Goal: Task Accomplishment & Management: Manage account settings

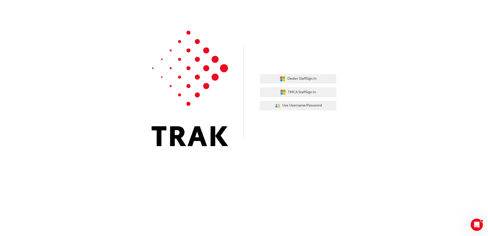
click at [297, 84] on div "Dealer Staff Sign In TMCA Staff Sign In User Authentication Icon - Blue Person,…" at bounding box center [298, 92] width 77 height 44
click at [298, 81] on span "Dealer Staff Sign In" at bounding box center [301, 79] width 29 height 6
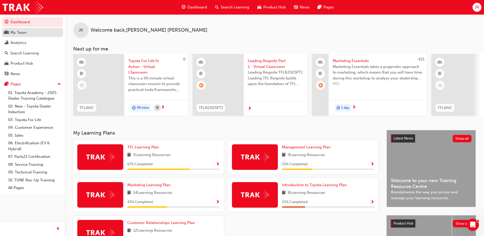
click at [35, 33] on div "My Team" at bounding box center [33, 32] width 56 height 6
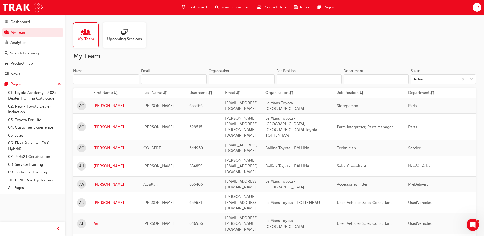
click at [128, 81] on input "Name" at bounding box center [106, 79] width 66 height 10
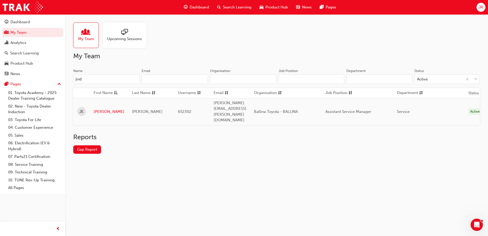
type input "jod"
click at [101, 101] on td "[PERSON_NAME]" at bounding box center [109, 111] width 38 height 27
click at [99, 109] on link "[PERSON_NAME]" at bounding box center [109, 112] width 31 height 6
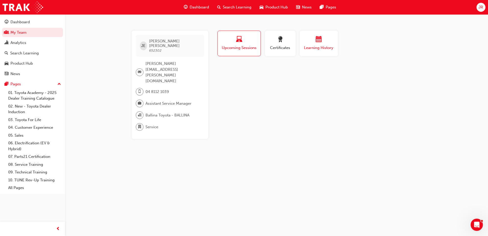
click at [302, 40] on button "Learning History" at bounding box center [319, 44] width 38 height 26
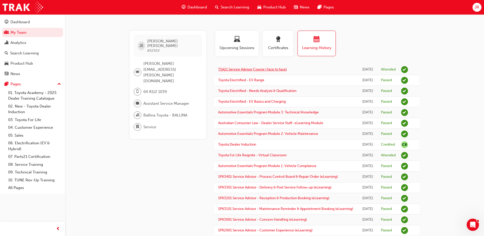
click at [269, 70] on link "TSA21 Service Advisor Course ( face to face)" at bounding box center [252, 69] width 69 height 4
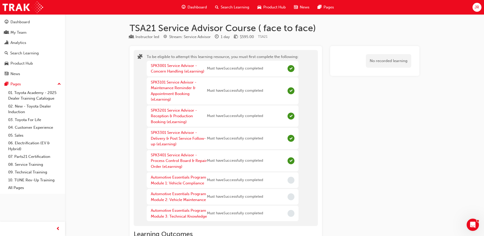
click at [218, 8] on span "search-icon" at bounding box center [217, 7] width 4 height 6
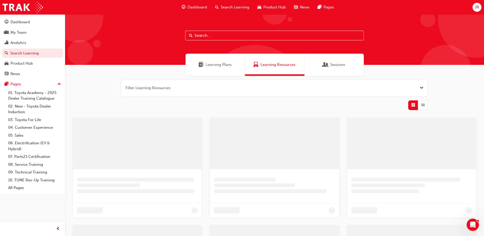
click at [208, 38] on input "text" at bounding box center [274, 36] width 179 height 10
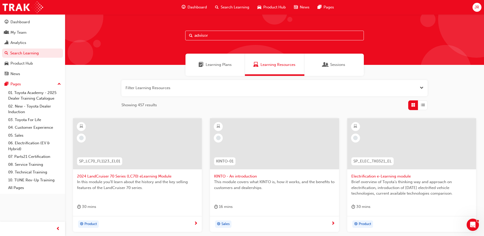
type input "advisor"
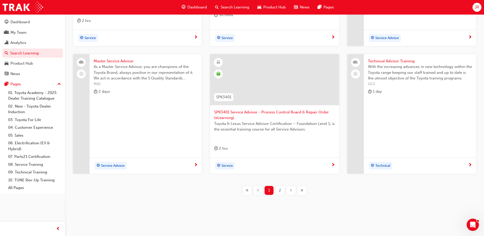
scroll to position [192, 0]
click at [281, 192] on span "2" at bounding box center [280, 190] width 2 height 6
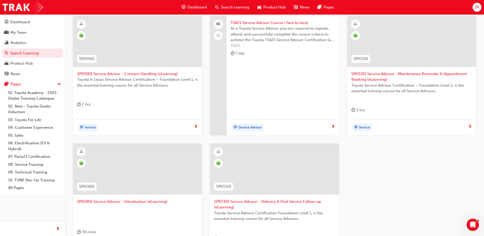
scroll to position [192, 0]
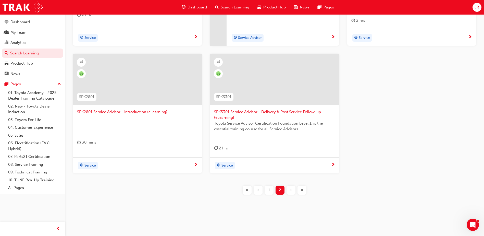
click at [271, 191] on div "1" at bounding box center [269, 190] width 9 height 9
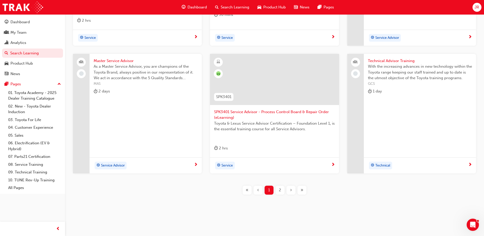
click at [183, 8] on span "guage-icon" at bounding box center [184, 7] width 4 height 6
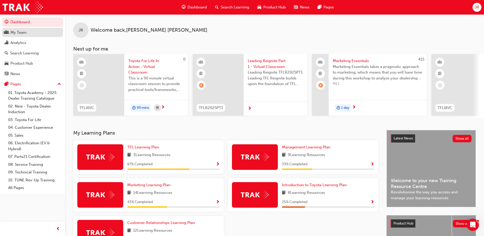
click at [38, 35] on div "My Team" at bounding box center [33, 32] width 56 height 6
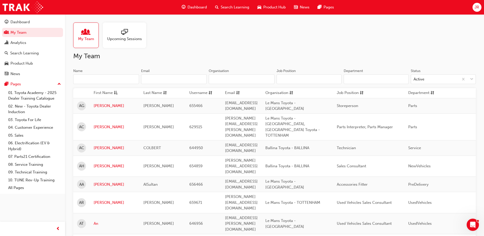
click at [81, 73] on div "Name" at bounding box center [77, 70] width 9 height 5
click at [81, 74] on input "Name" at bounding box center [106, 79] width 66 height 10
click at [83, 72] on div "Name" at bounding box center [106, 71] width 66 height 6
click at [83, 74] on input "Name" at bounding box center [106, 79] width 66 height 10
click at [83, 78] on input "Name" at bounding box center [106, 79] width 66 height 10
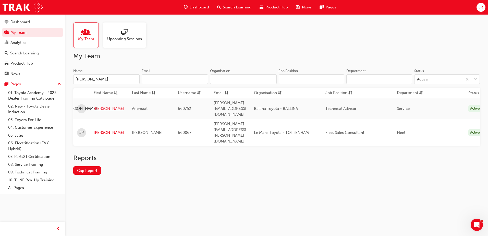
type input "[PERSON_NAME]"
click at [101, 106] on link "[PERSON_NAME]" at bounding box center [109, 109] width 31 height 6
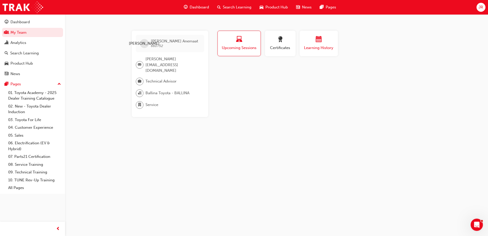
click at [311, 47] on span "Learning History" at bounding box center [319, 48] width 31 height 6
click at [249, 47] on span "Upcoming Sessions" at bounding box center [239, 48] width 36 height 6
click at [314, 50] on span "Learning History" at bounding box center [319, 48] width 31 height 6
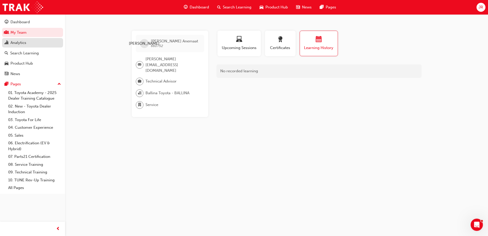
click at [32, 44] on div "Analytics" at bounding box center [33, 43] width 56 height 6
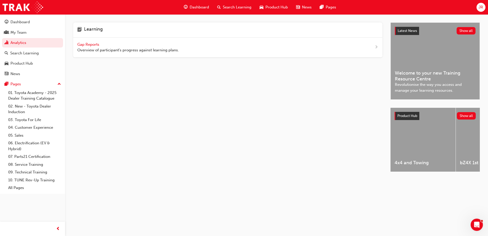
click at [93, 44] on span "Gap Reports" at bounding box center [88, 44] width 23 height 5
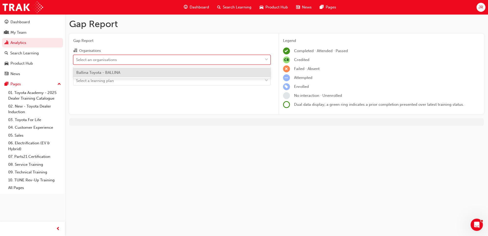
click at [161, 63] on div "Select an organisations" at bounding box center [168, 59] width 189 height 9
click at [77, 62] on input "Organisations option Ballina Toyota - BALLINA focused, 1 of 1. 1 result availab…" at bounding box center [76, 59] width 1 height 4
click at [162, 73] on div "Ballina Toyota - BALLINA" at bounding box center [171, 73] width 197 height 10
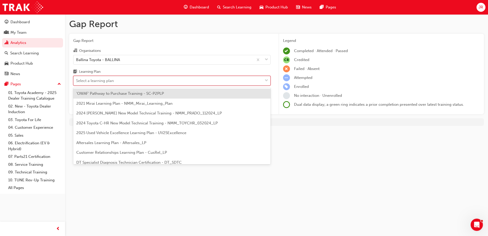
click at [161, 76] on div "Select a learning plan" at bounding box center [168, 80] width 189 height 9
click at [77, 78] on input "Learning Plan option 'OWAF' Pathway to Purchase Training - SC-P2PLP focused, 1 …" at bounding box center [76, 80] width 1 height 4
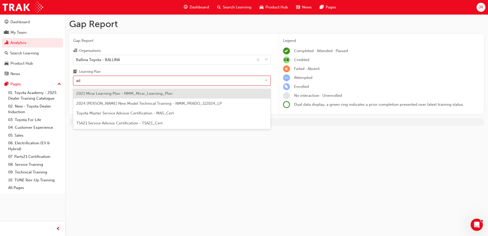
type input "adv"
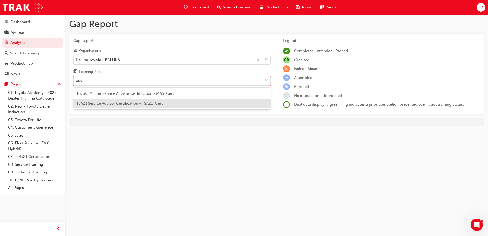
click at [143, 107] on div "TSA21 Service Advisor Certification - TSA21_Cert" at bounding box center [171, 104] width 197 height 10
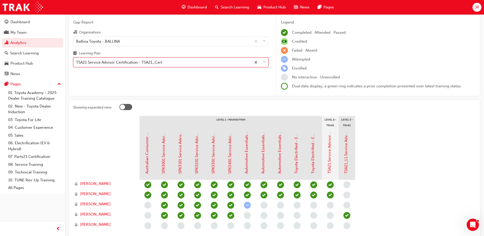
scroll to position [56, 0]
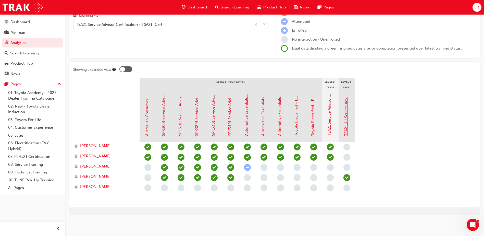
click at [345, 123] on link "TSA21_L1 Service Advisor Certification (Quiz)" at bounding box center [346, 96] width 5 height 80
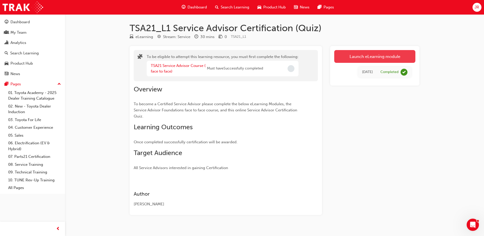
click at [384, 52] on button "Launch eLearning module" at bounding box center [374, 56] width 81 height 13
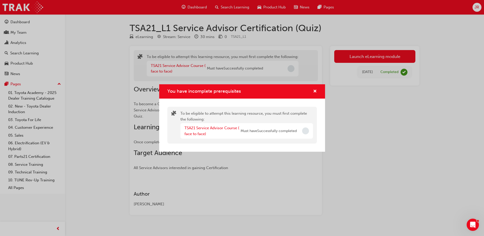
click at [301, 131] on div "TSA21 Service Advisor Course ( face to face) Must have Successfully completed" at bounding box center [247, 131] width 133 height 16
click at [317, 92] on div "You have incomplete prerequisites" at bounding box center [242, 91] width 166 height 15
click at [315, 93] on span "cross-icon" at bounding box center [315, 91] width 4 height 5
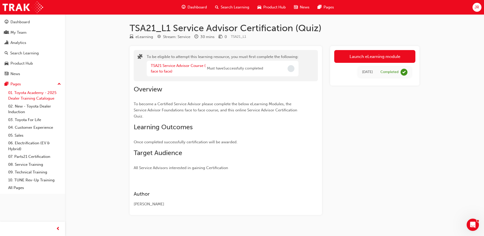
click at [17, 97] on link "01. Toyota Academy - 2025 Dealer Training Catalogue" at bounding box center [34, 96] width 57 height 14
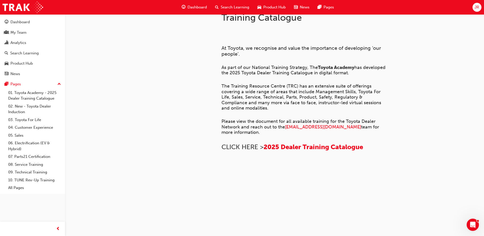
scroll to position [346, 0]
click at [31, 106] on link "02. New - Toyota Dealer Induction" at bounding box center [34, 109] width 57 height 14
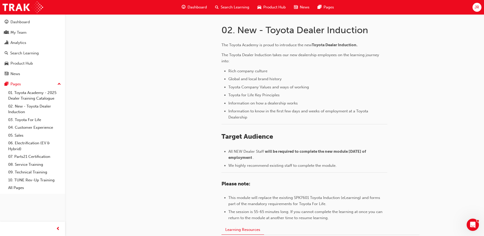
scroll to position [221, 0]
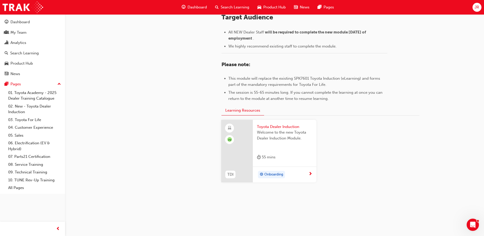
click at [229, 8] on span "Search Learning" at bounding box center [235, 7] width 29 height 6
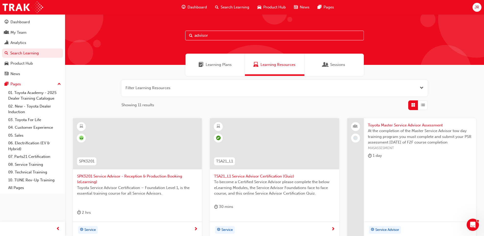
click at [203, 35] on input "advisor" at bounding box center [274, 36] width 179 height 10
drag, startPoint x: 215, startPoint y: 32, endPoint x: 214, endPoint y: 34, distance: 3.0
click at [214, 33] on input "advisor" at bounding box center [274, 36] width 179 height 10
drag, startPoint x: 213, startPoint y: 36, endPoint x: 136, endPoint y: 33, distance: 77.4
click at [136, 33] on div "advisor" at bounding box center [274, 39] width 419 height 51
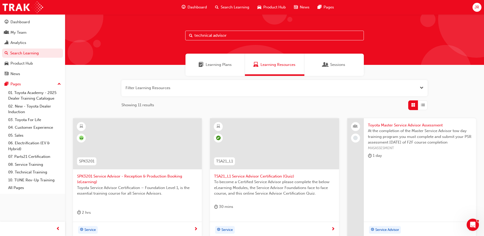
type input "technical advisor"
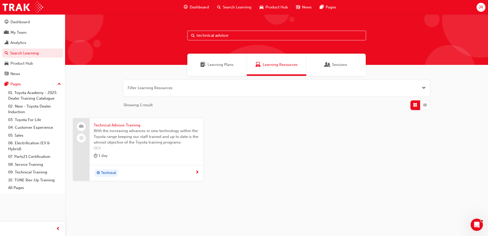
click at [101, 129] on span "With the increasing advances in new technology within the Toyota range keeping …" at bounding box center [146, 136] width 105 height 17
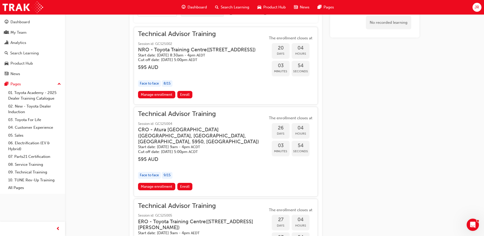
scroll to position [312, 0]
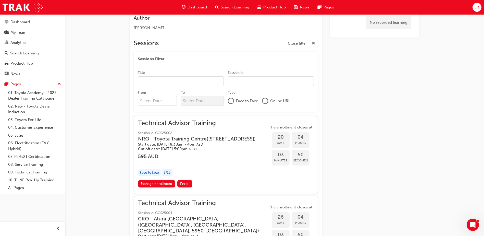
click at [166, 125] on span "Technical Advisor Training" at bounding box center [201, 123] width 126 height 6
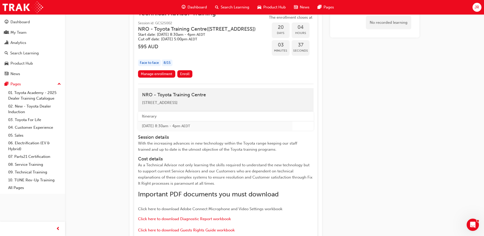
scroll to position [414, 0]
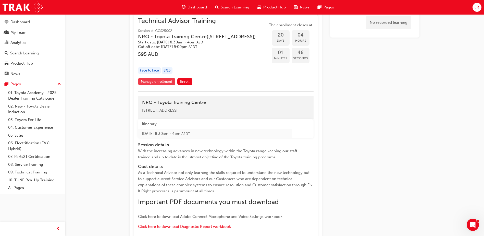
click at [153, 85] on link "Manage enrollment" at bounding box center [156, 81] width 37 height 7
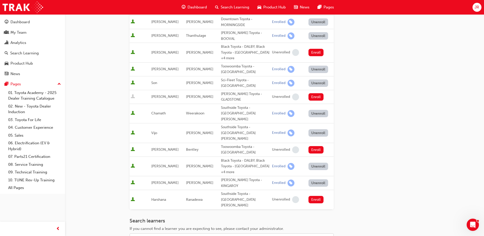
scroll to position [102, 0]
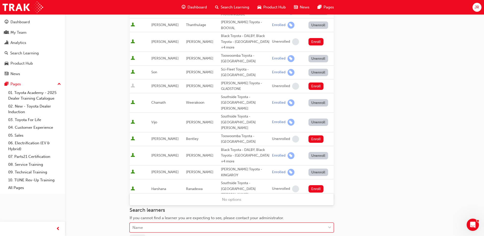
click at [182, 223] on div "Name" at bounding box center [228, 227] width 196 height 9
type input "jac"
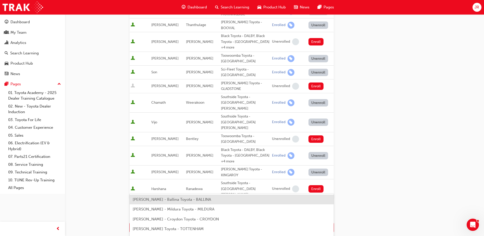
click at [174, 200] on span "[PERSON_NAME] - Ballina Toyota - BALLINA" at bounding box center [172, 199] width 78 height 5
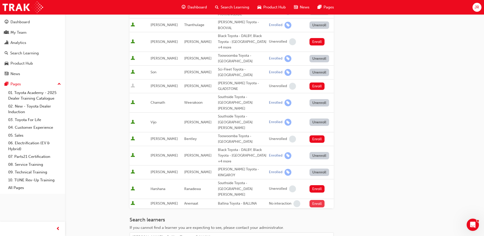
click at [317, 200] on button "Enroll" at bounding box center [317, 203] width 15 height 7
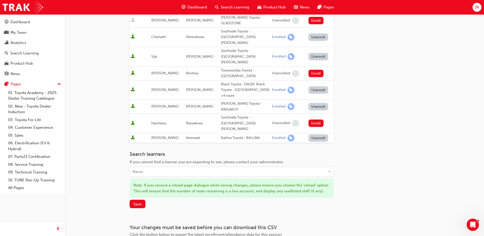
scroll to position [173, 0]
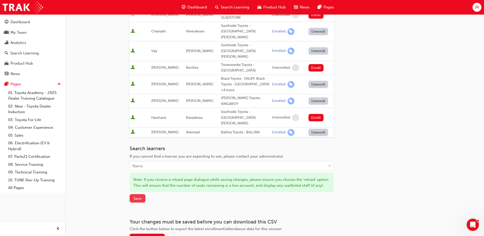
click at [139, 196] on span "Save" at bounding box center [138, 198] width 8 height 5
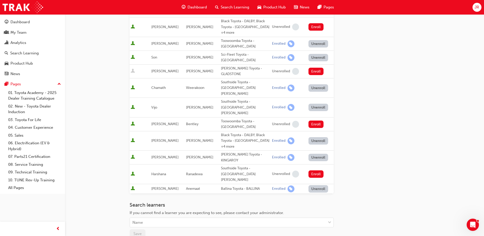
scroll to position [121, 0]
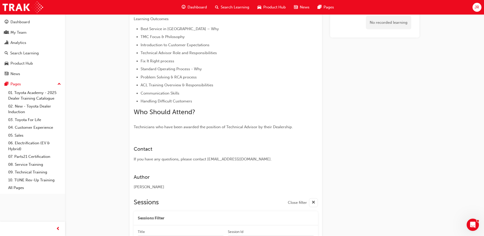
scroll to position [332, 0]
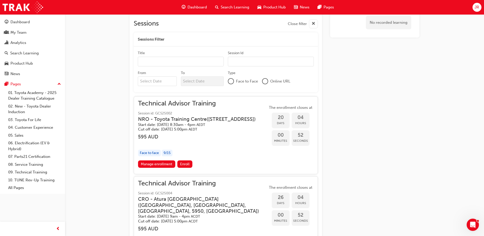
click at [187, 101] on span "Technical Advisor Training" at bounding box center [201, 104] width 126 height 6
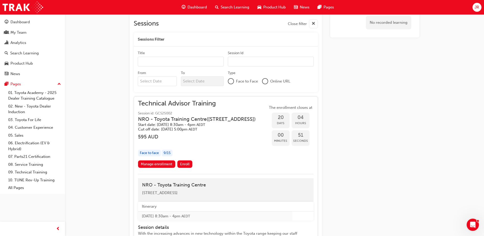
drag, startPoint x: 196, startPoint y: 124, endPoint x: 139, endPoint y: 119, distance: 56.6
click at [139, 119] on h3 "NRO - [GEOGRAPHIC_DATA] ( [STREET_ADDRESS] )" at bounding box center [197, 119] width 118 height 6
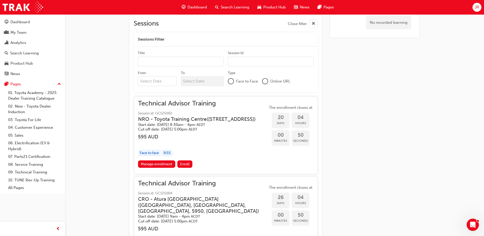
drag, startPoint x: 139, startPoint y: 119, endPoint x: 160, endPoint y: 122, distance: 21.4
click at [160, 122] on h3 "NRO - [GEOGRAPHIC_DATA] ( [STREET_ADDRESS] )" at bounding box center [197, 119] width 118 height 6
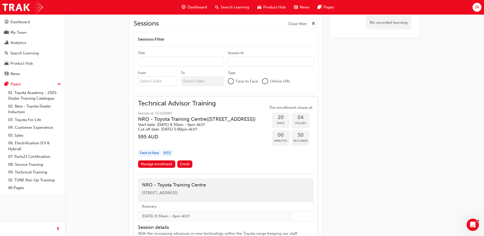
click at [160, 103] on span "Technical Advisor Training" at bounding box center [201, 104] width 126 height 6
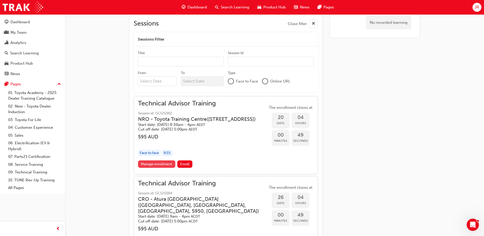
click at [156, 168] on link "Manage enrollment" at bounding box center [156, 163] width 37 height 7
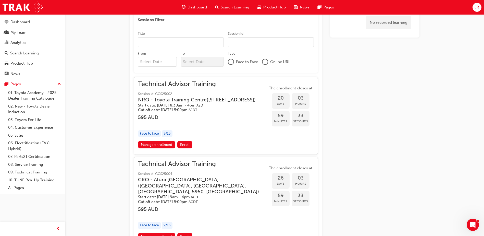
scroll to position [255, 0]
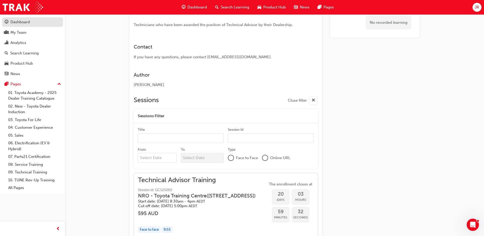
click at [22, 21] on div "Dashboard" at bounding box center [19, 22] width 19 height 6
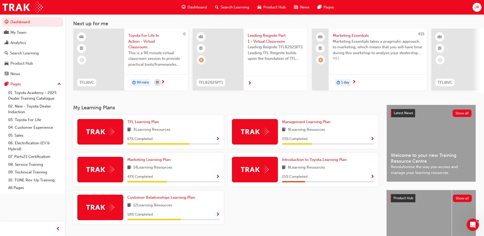
scroll to position [26, 0]
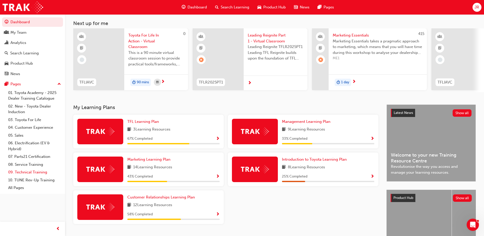
click at [33, 171] on link "09. Technical Training" at bounding box center [34, 172] width 57 height 8
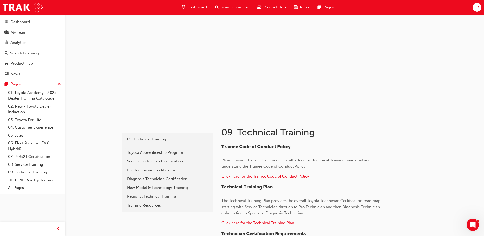
scroll to position [102, 0]
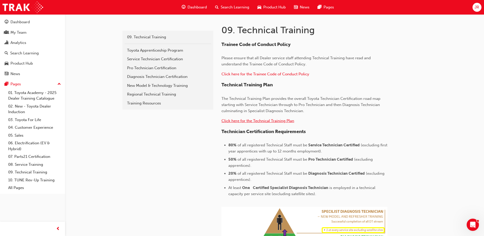
click at [244, 121] on span "Click here for the Technical Training Plan" at bounding box center [258, 120] width 73 height 5
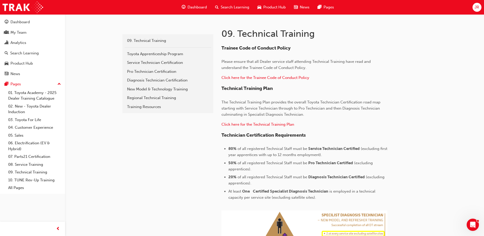
scroll to position [98, 0]
click at [144, 99] on div "Regional Technical Training" at bounding box center [168, 98] width 82 height 6
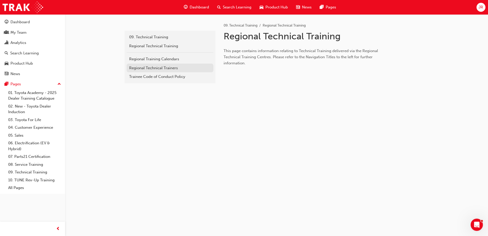
click at [150, 66] on div "Regional Technical Trainers" at bounding box center [170, 68] width 82 height 6
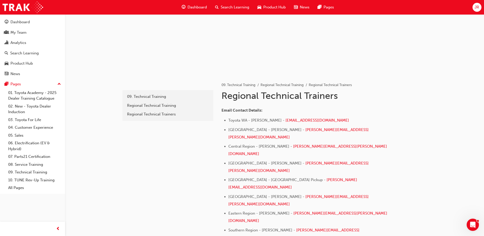
scroll to position [51, 0]
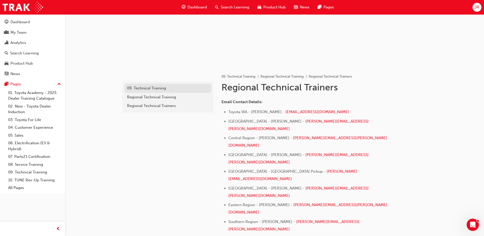
click at [163, 88] on div "09. Technical Training" at bounding box center [168, 88] width 82 height 6
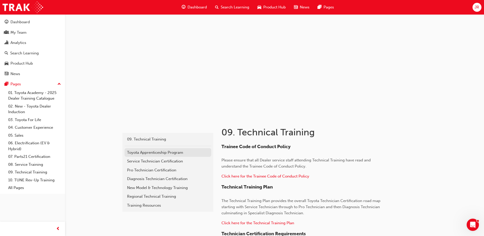
click at [186, 151] on div "Toyota Apprenticeship Program" at bounding box center [168, 153] width 82 height 6
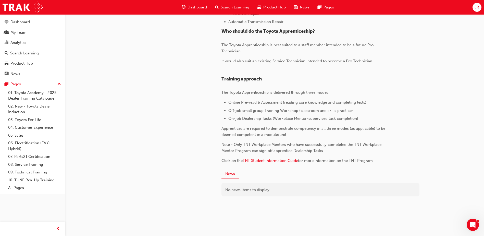
scroll to position [624, 0]
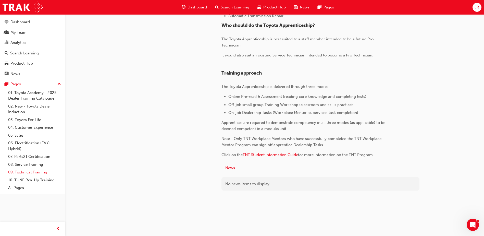
click at [30, 172] on link "09. Technical Training" at bounding box center [34, 172] width 57 height 8
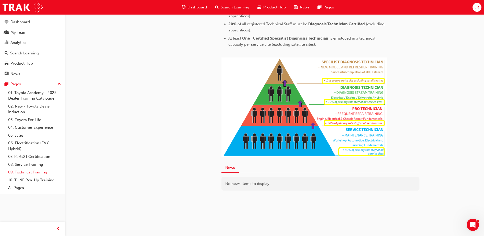
scroll to position [251, 0]
click at [29, 42] on div "Analytics" at bounding box center [33, 43] width 56 height 6
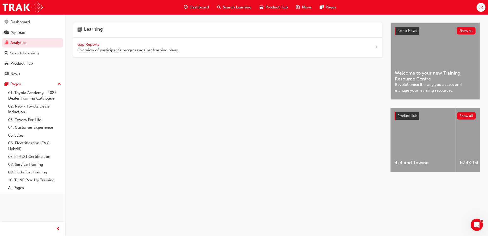
click at [96, 45] on span "Gap Reports" at bounding box center [88, 44] width 23 height 5
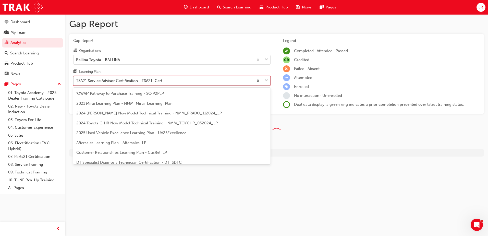
click at [130, 82] on div "TSA21 Service Advisor Certification - TSA21_Cert" at bounding box center [119, 81] width 86 height 6
click at [77, 82] on input "Learning Plan option TSA21 Service Advisor Certification - TSA21_Cert focused, …" at bounding box center [76, 80] width 1 height 4
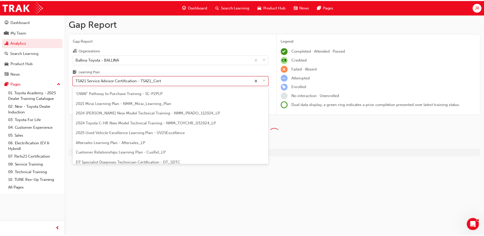
scroll to position [193, 0]
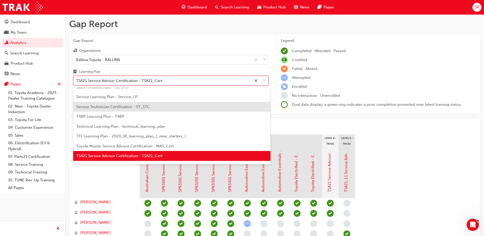
click at [127, 108] on span "Service Technician Certification - ST_STC" at bounding box center [113, 106] width 74 height 5
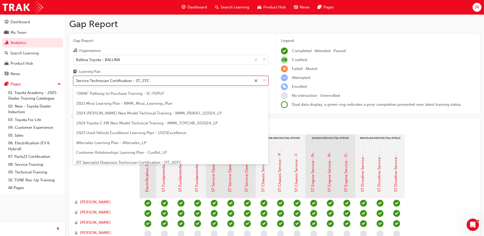
click at [170, 82] on div "Service Technician Certification - ST_STC" at bounding box center [163, 80] width 178 height 9
click at [77, 82] on input "Learning Plan option Service Technician Certification - ST_STC, selected. optio…" at bounding box center [76, 80] width 1 height 4
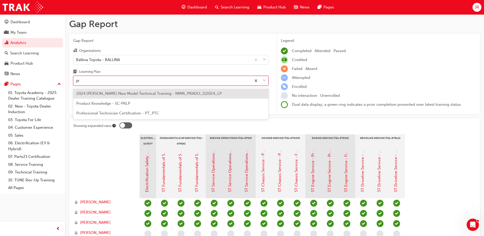
type input "pro"
click at [137, 103] on span "Professional Technician Certification - PT_PTC" at bounding box center [117, 103] width 83 height 5
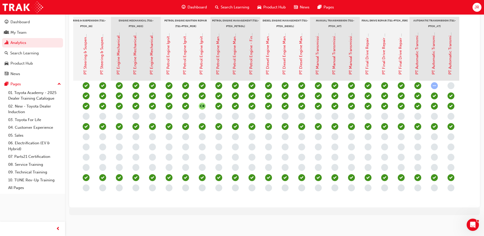
scroll to position [19, 0]
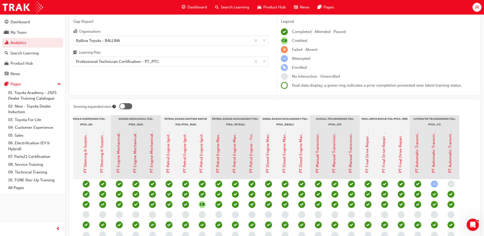
click at [125, 104] on div at bounding box center [125, 106] width 13 height 6
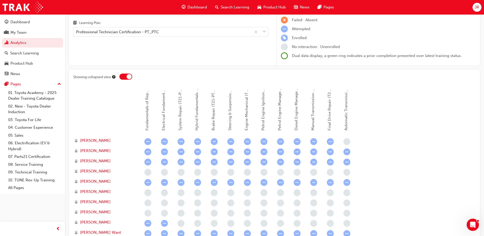
scroll to position [105, 0]
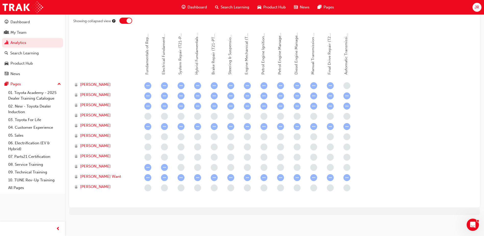
click at [130, 22] on div at bounding box center [129, 20] width 5 height 5
